Goal: Task Accomplishment & Management: Manage account settings

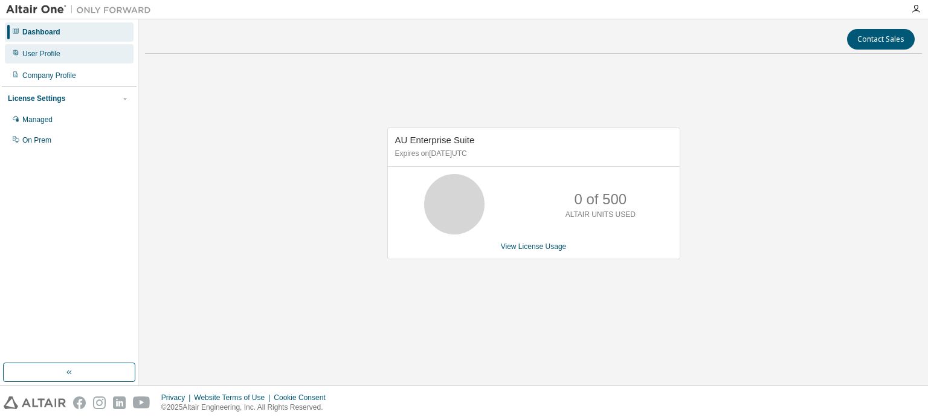
click at [72, 54] on div "User Profile" at bounding box center [69, 53] width 129 height 19
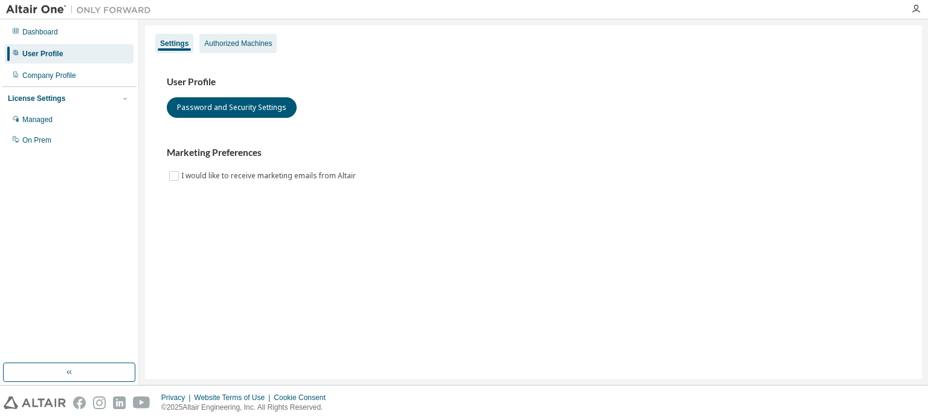
click at [245, 51] on div "Authorized Machines" at bounding box center [237, 43] width 77 height 19
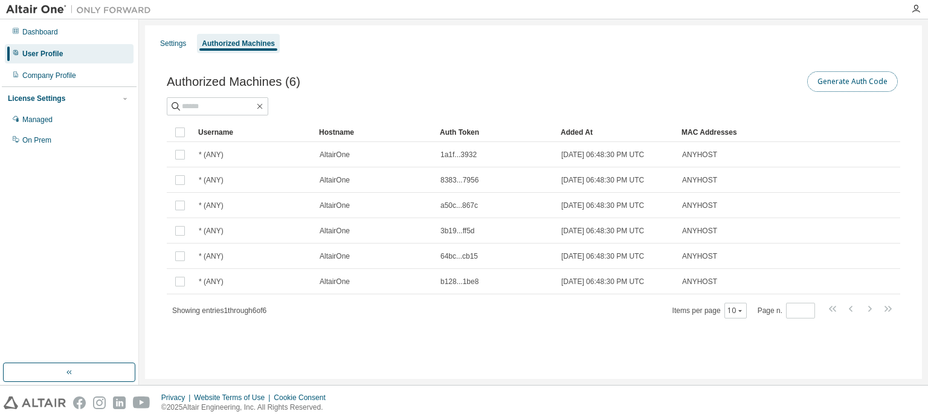
click at [826, 85] on button "Generate Auth Code" at bounding box center [852, 81] width 91 height 21
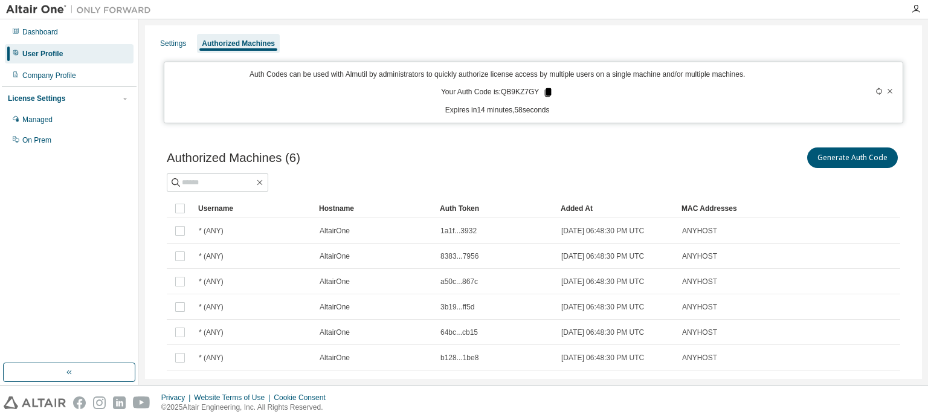
click at [545, 92] on icon at bounding box center [548, 92] width 7 height 8
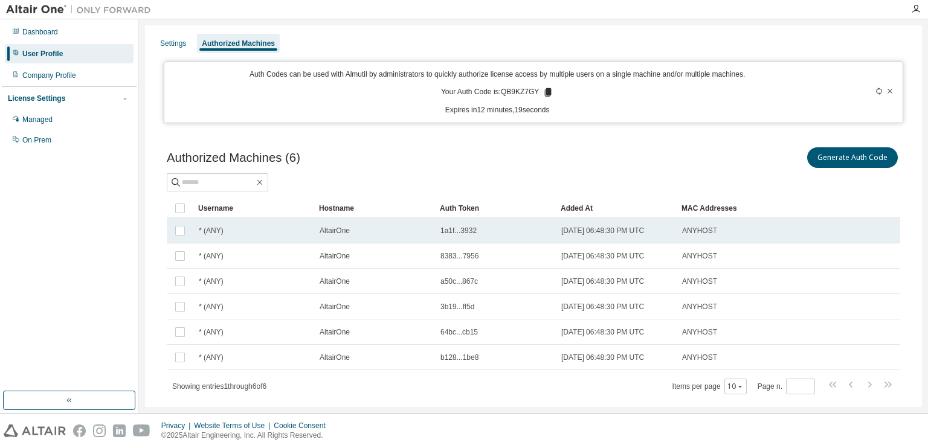
click at [359, 226] on div "AltairOne" at bounding box center [375, 231] width 110 height 10
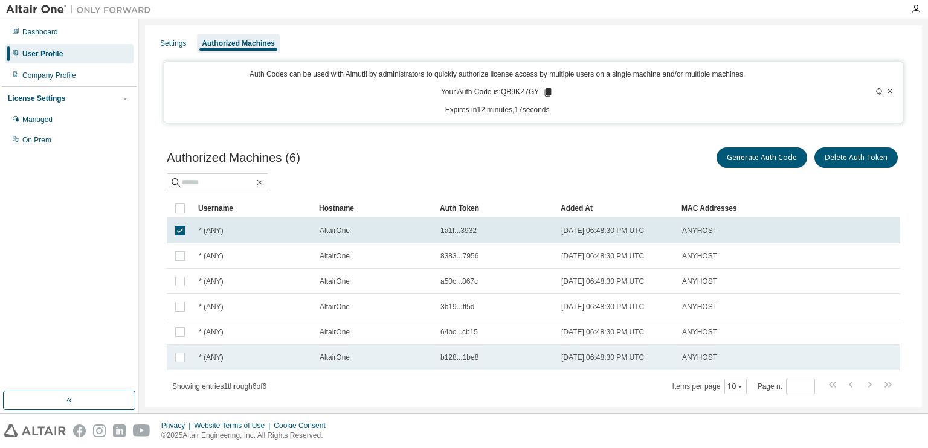
scroll to position [25, 0]
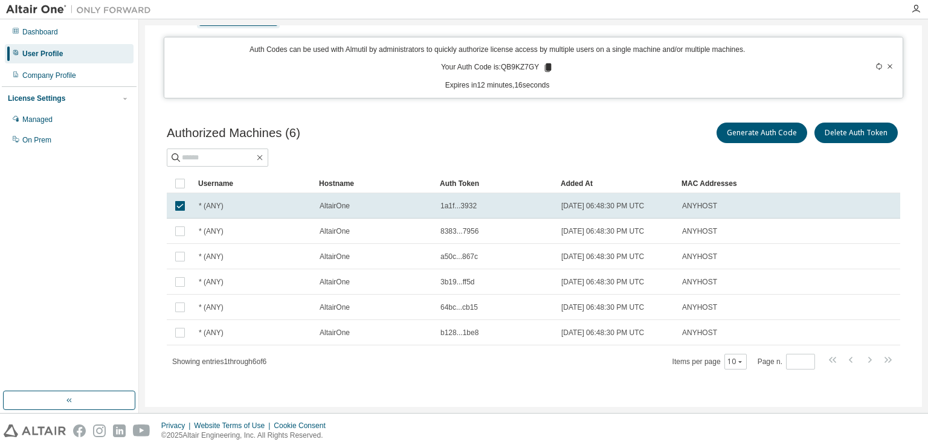
click at [379, 365] on div "Showing entries 1 through 6 of 6 Items per page 10 Page n. *" at bounding box center [534, 362] width 734 height 18
click at [442, 361] on div "Showing entries 1 through 6 of 6 Items per page 10 Page n. *" at bounding box center [534, 362] width 734 height 18
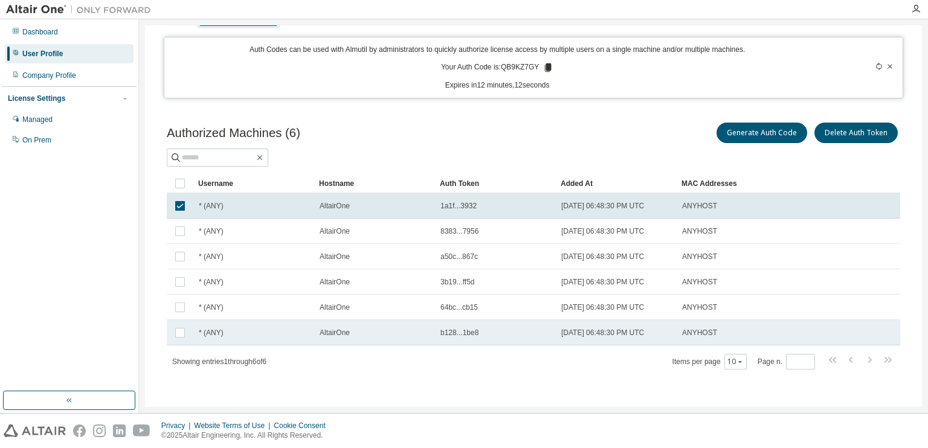
click at [429, 343] on td "AltairOne" at bounding box center [374, 332] width 121 height 25
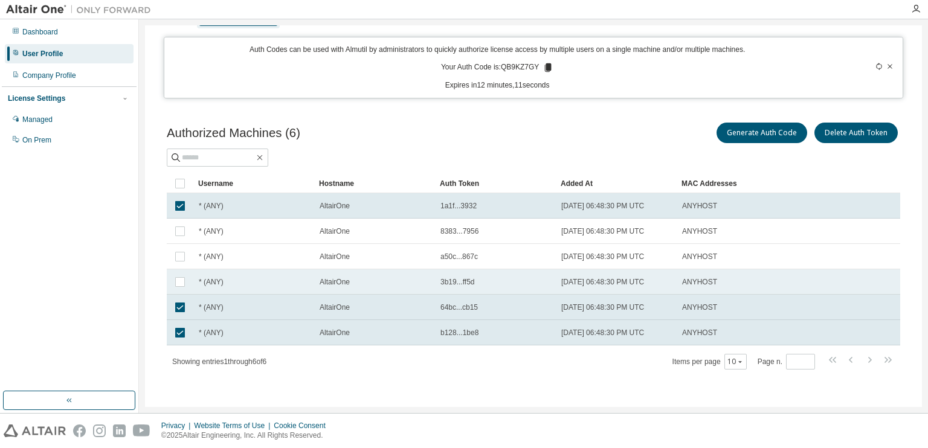
click at [253, 280] on div "* (ANY)" at bounding box center [254, 282] width 110 height 10
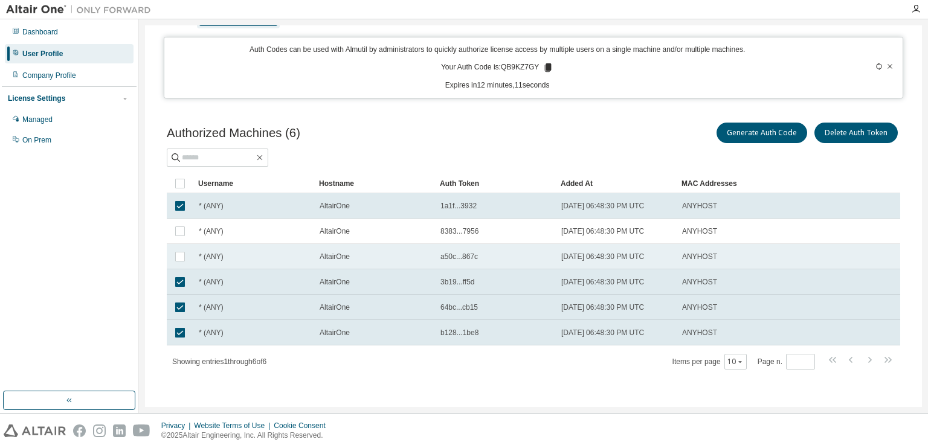
click at [268, 263] on td "* (ANY)" at bounding box center [253, 256] width 121 height 25
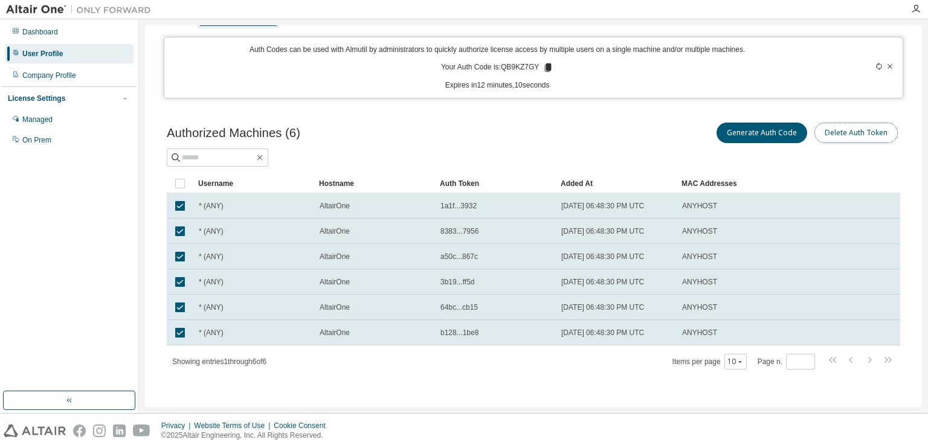
click at [867, 131] on button "Delete Auth Token" at bounding box center [856, 133] width 83 height 21
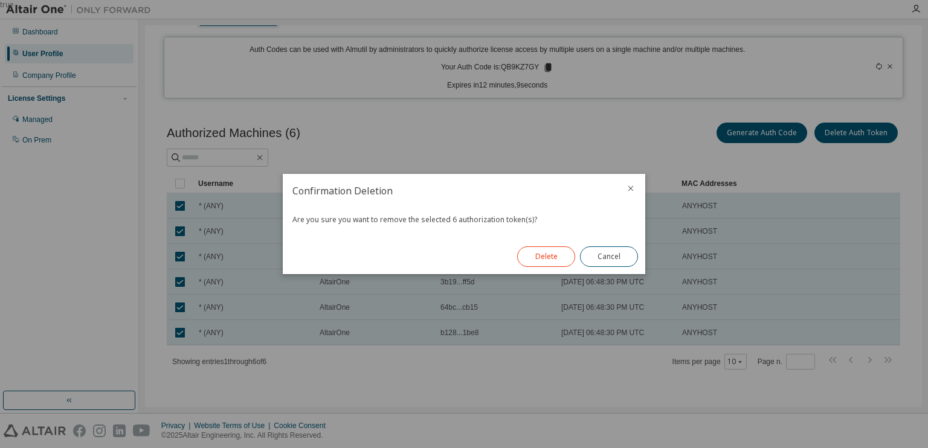
click at [537, 255] on button "Delete" at bounding box center [546, 257] width 58 height 21
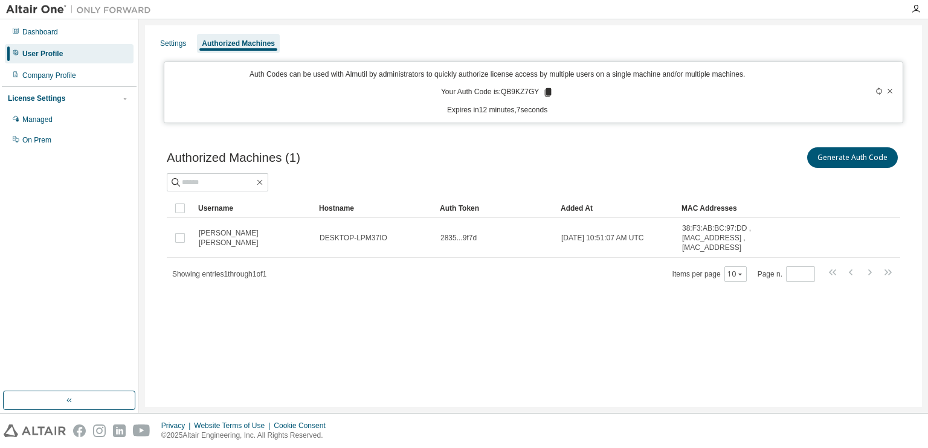
scroll to position [0, 0]
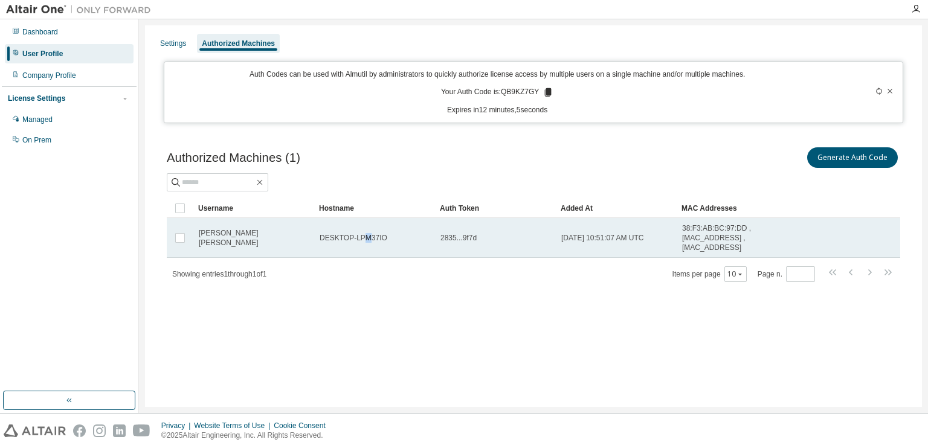
click at [368, 237] on span "DESKTOP-LPM37IO" at bounding box center [354, 238] width 68 height 10
click at [522, 255] on td "2835...9f7d" at bounding box center [495, 238] width 121 height 40
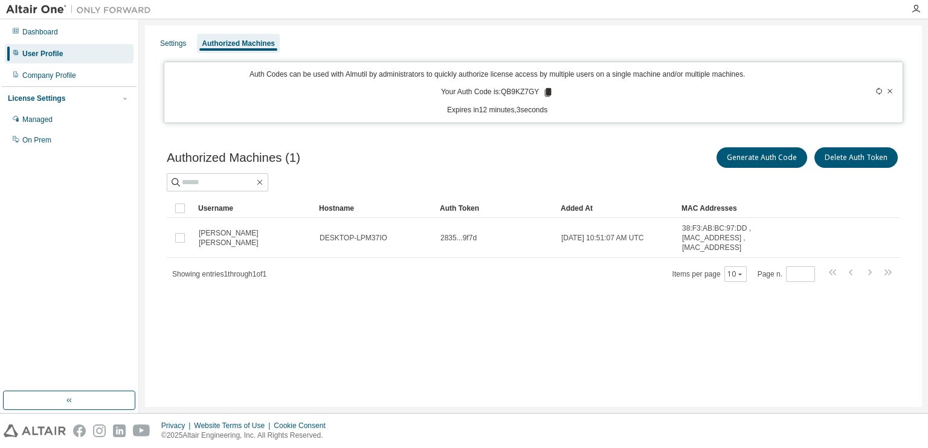
click at [540, 314] on div "Settings Authorized Machines Auth Codes can be used with Almutil by administrat…" at bounding box center [533, 216] width 777 height 382
